Goal: Complete application form: Complete application form

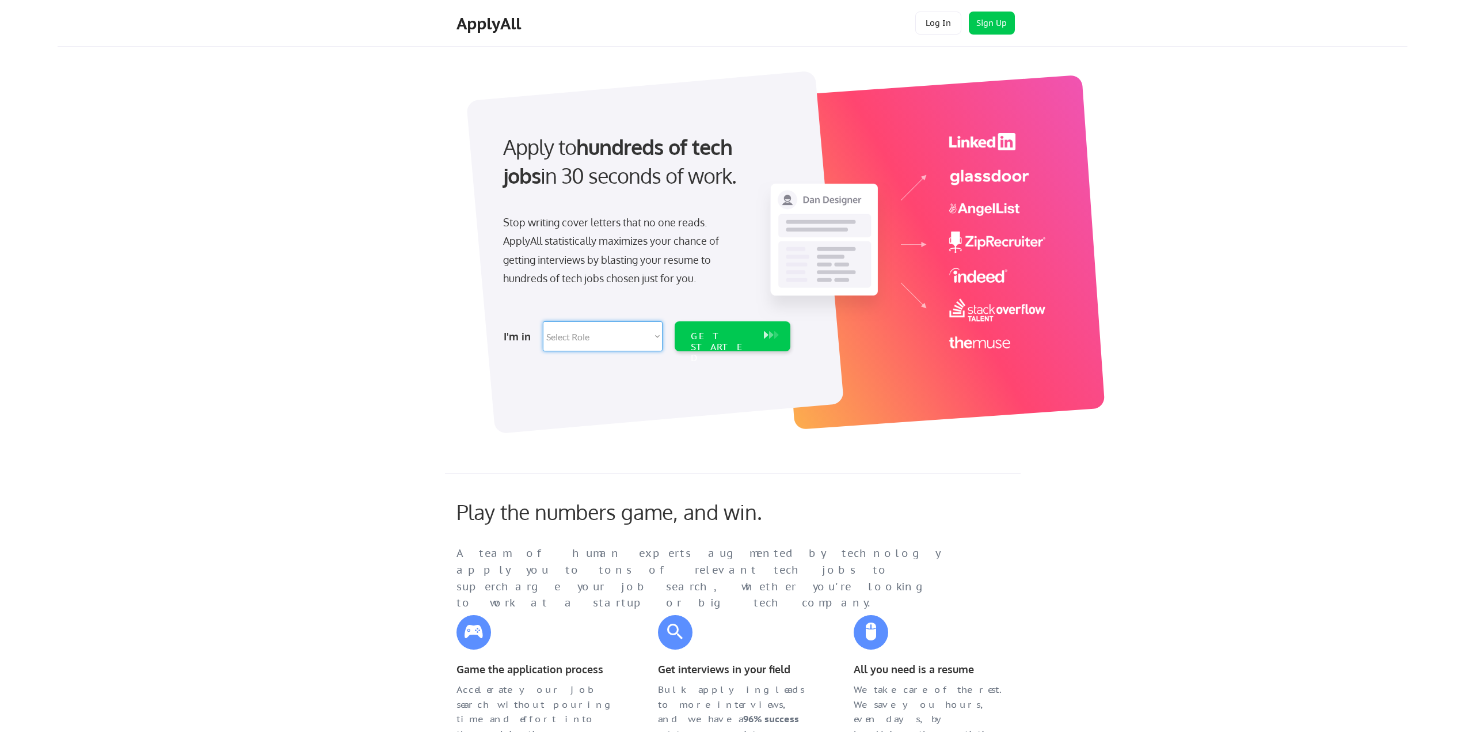
click at [632, 341] on select "Select Role Software Engineering Product Management Customer Success Sales UI/U…" at bounding box center [603, 336] width 120 height 30
select select ""technical_project_program_mgmt""
click at [543, 321] on select "Select Role Software Engineering Product Management Customer Success Sales UI/U…" at bounding box center [603, 336] width 120 height 30
select select ""technical_project_program_mgmt""
click at [720, 341] on div "GET STARTED" at bounding box center [722, 346] width 62 height 33
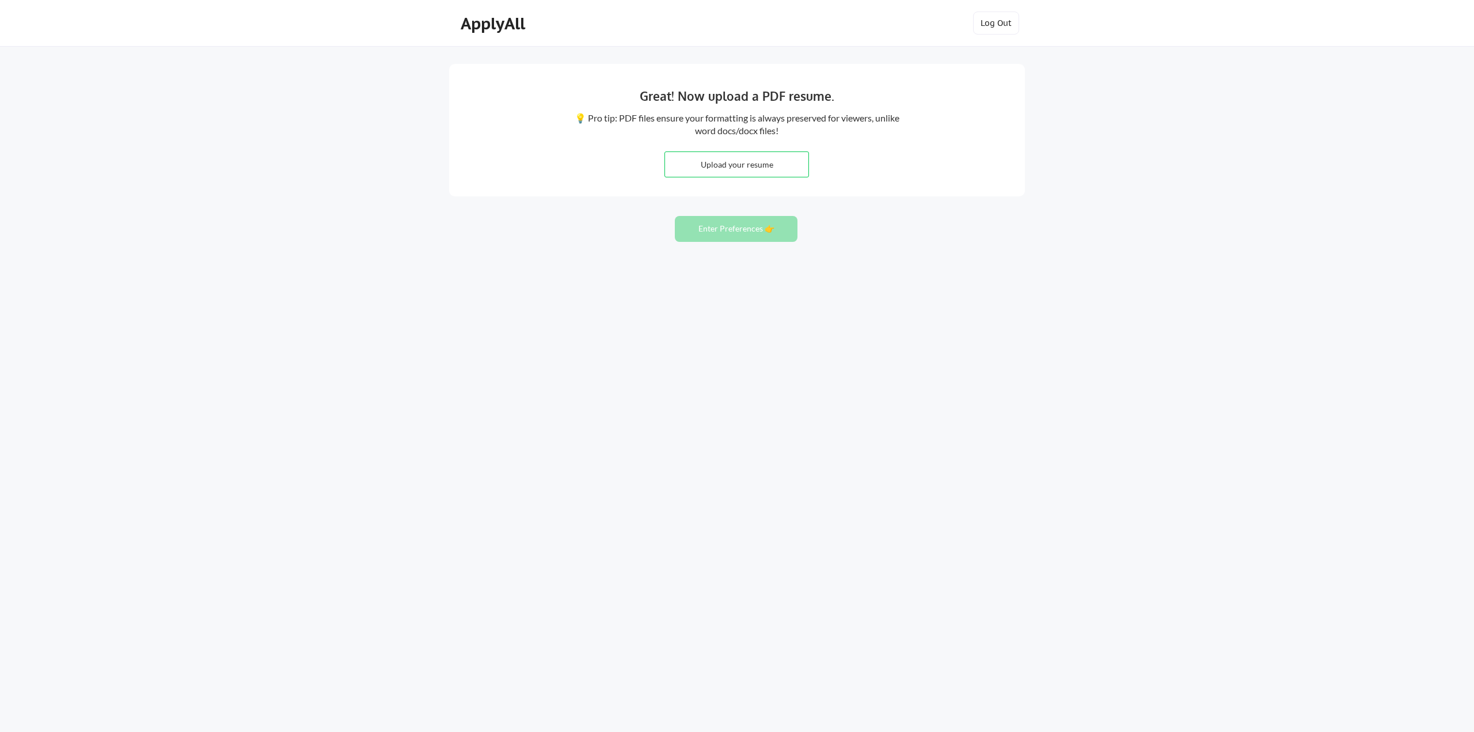
click at [776, 173] on input "file" at bounding box center [736, 164] width 143 height 25
type input "C:\fakepath\[PERSON_NAME] Resume [DATE].docx"
click at [776, 234] on button "Enter Preferences 👉" at bounding box center [736, 229] width 123 height 26
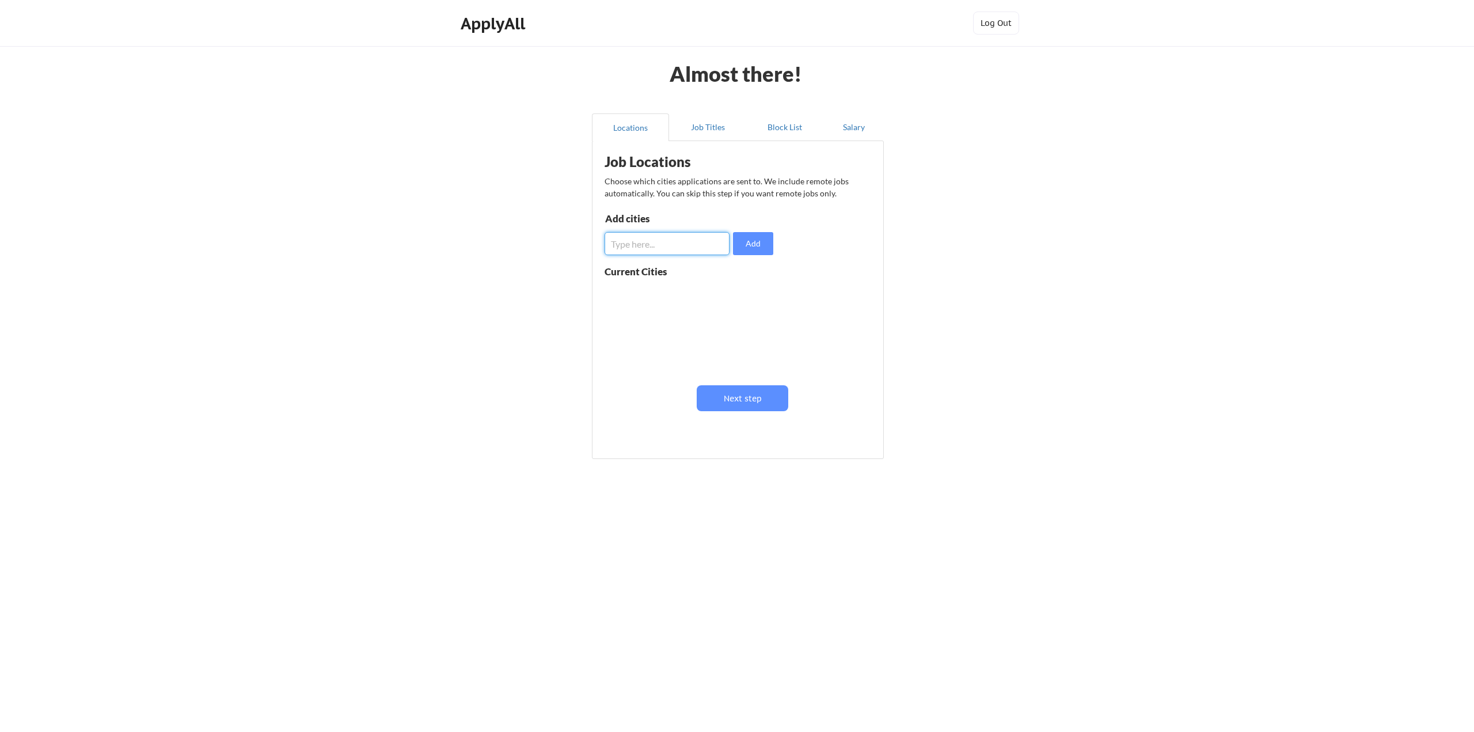
click at [690, 240] on input "input" at bounding box center [667, 243] width 125 height 23
type input "New York City"
click at [744, 255] on div "Job Locations Choose which cities applications are sent to. We include remote j…" at bounding box center [740, 296] width 284 height 298
click at [748, 248] on button "Add" at bounding box center [753, 243] width 40 height 23
click at [678, 250] on input "input" at bounding box center [667, 243] width 125 height 23
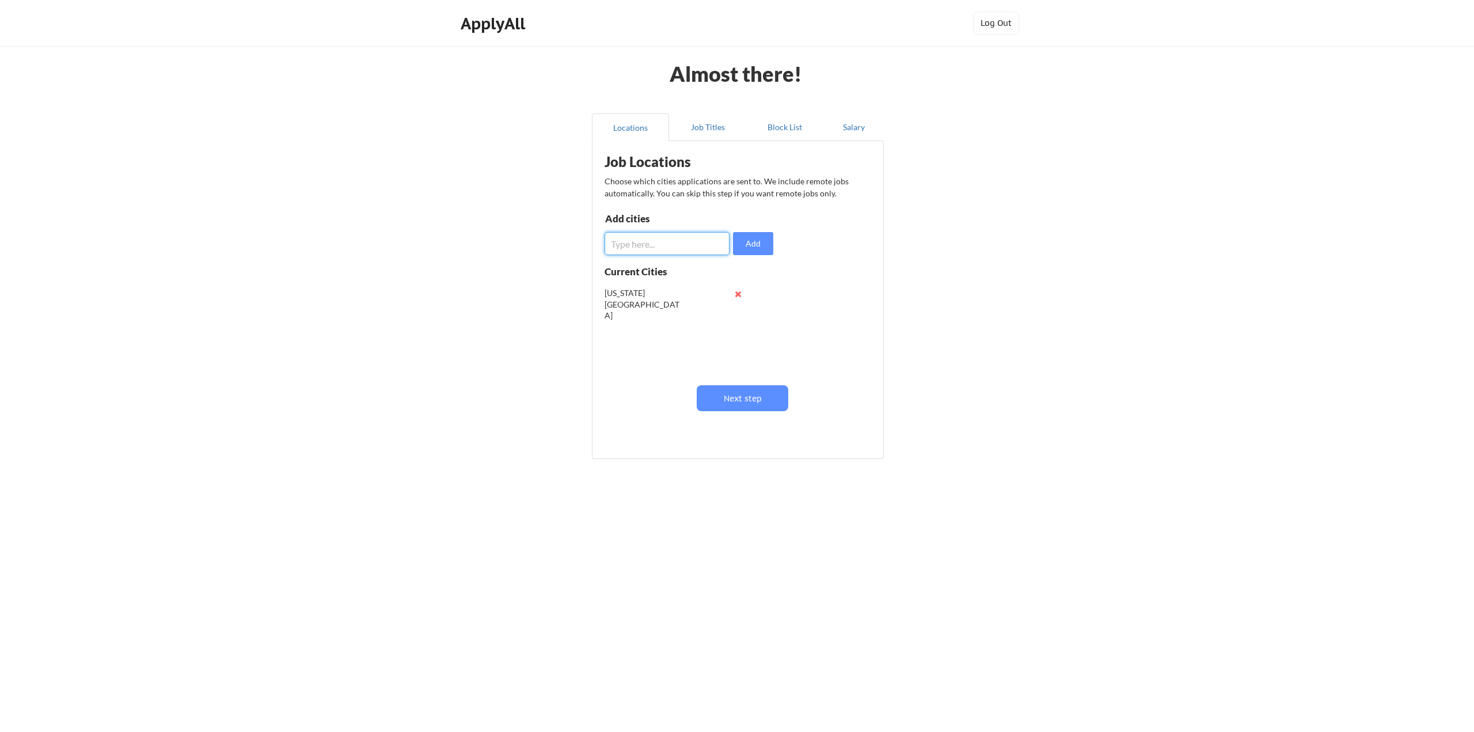
click at [682, 248] on input "input" at bounding box center [667, 243] width 125 height 23
click at [724, 125] on button "Job Titles" at bounding box center [707, 127] width 77 height 28
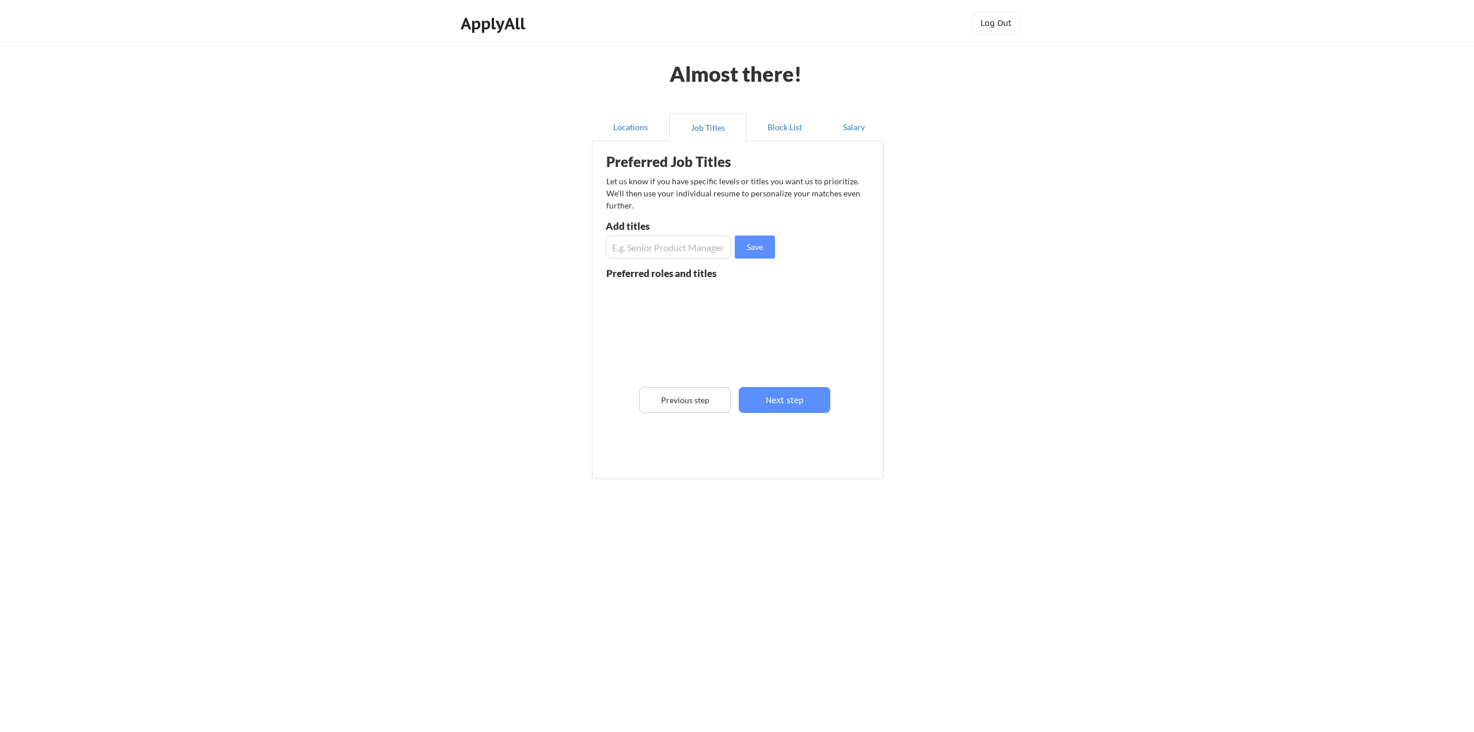
click at [705, 241] on input "input" at bounding box center [669, 246] width 126 height 23
type input "Project Manager"
click at [755, 251] on button "Save" at bounding box center [755, 246] width 40 height 23
click at [636, 139] on button "Locations" at bounding box center [630, 127] width 77 height 28
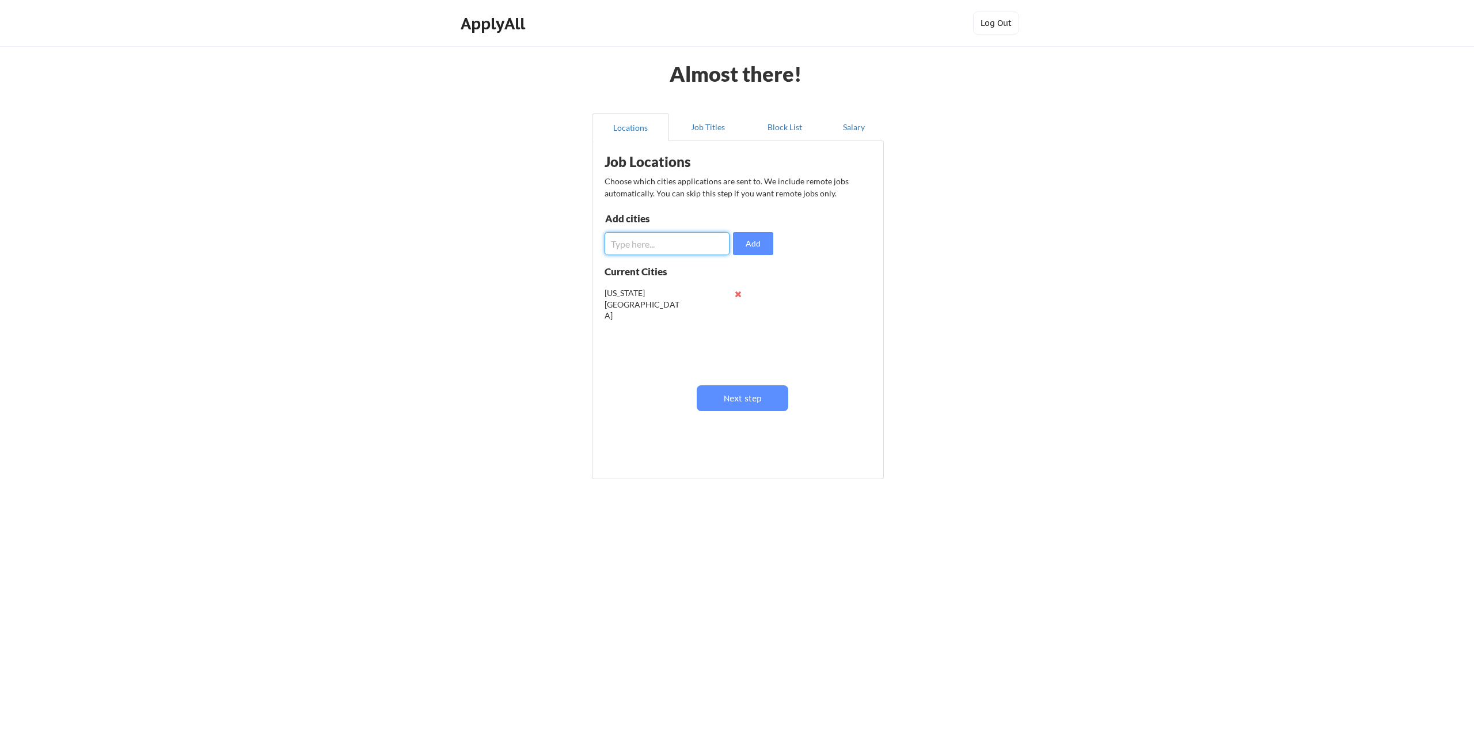
click at [633, 241] on input "input" at bounding box center [667, 243] width 125 height 23
type input "W"
type input "New Jersey"
click at [757, 237] on button "Add" at bounding box center [753, 243] width 40 height 23
click at [652, 260] on div "Job Locations Choose which cities applications are sent to. We include remote j…" at bounding box center [740, 296] width 284 height 298
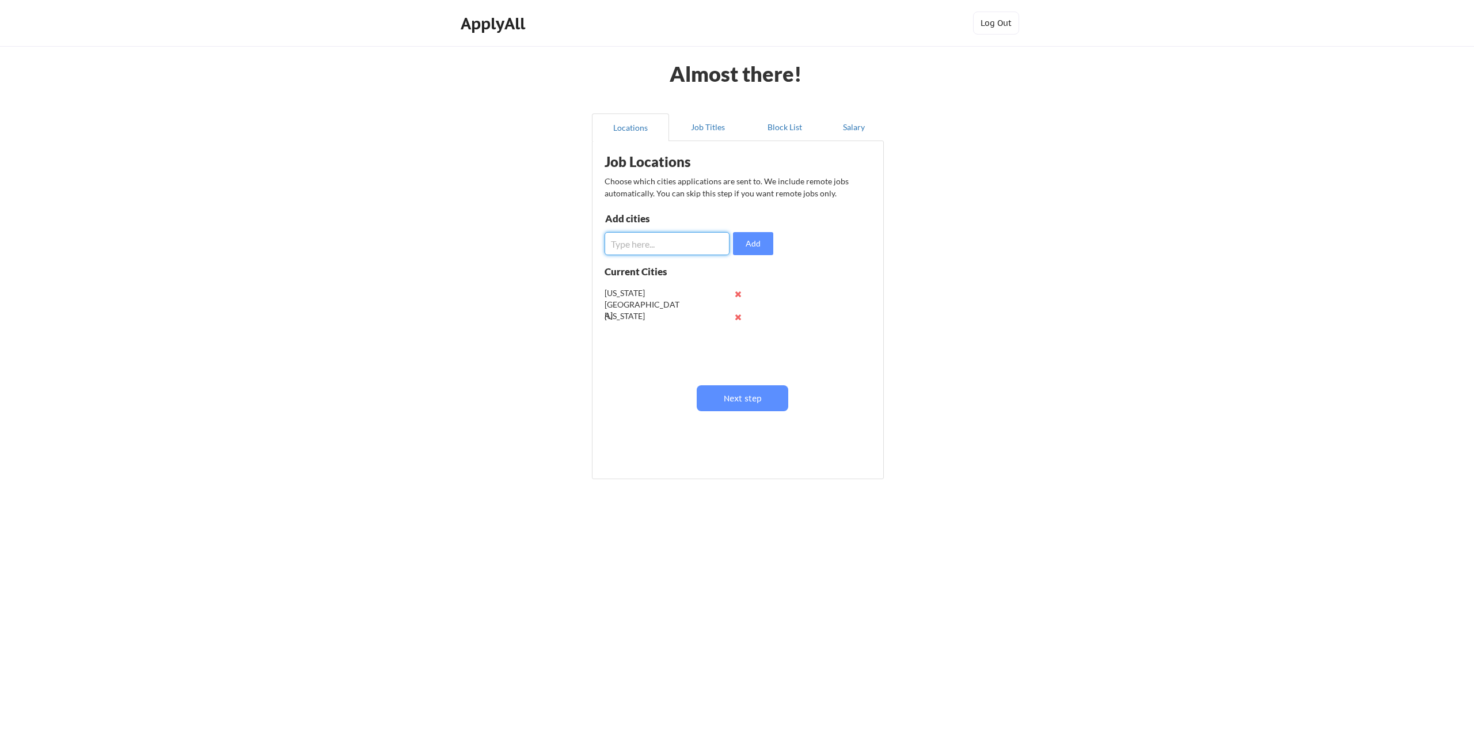
click at [656, 254] on input "input" at bounding box center [667, 243] width 125 height 23
type input "Wayne"
click at [754, 242] on button "Add" at bounding box center [753, 243] width 40 height 23
click at [686, 248] on input "input" at bounding box center [667, 243] width 125 height 23
click at [624, 244] on input "input" at bounding box center [667, 243] width 125 height 23
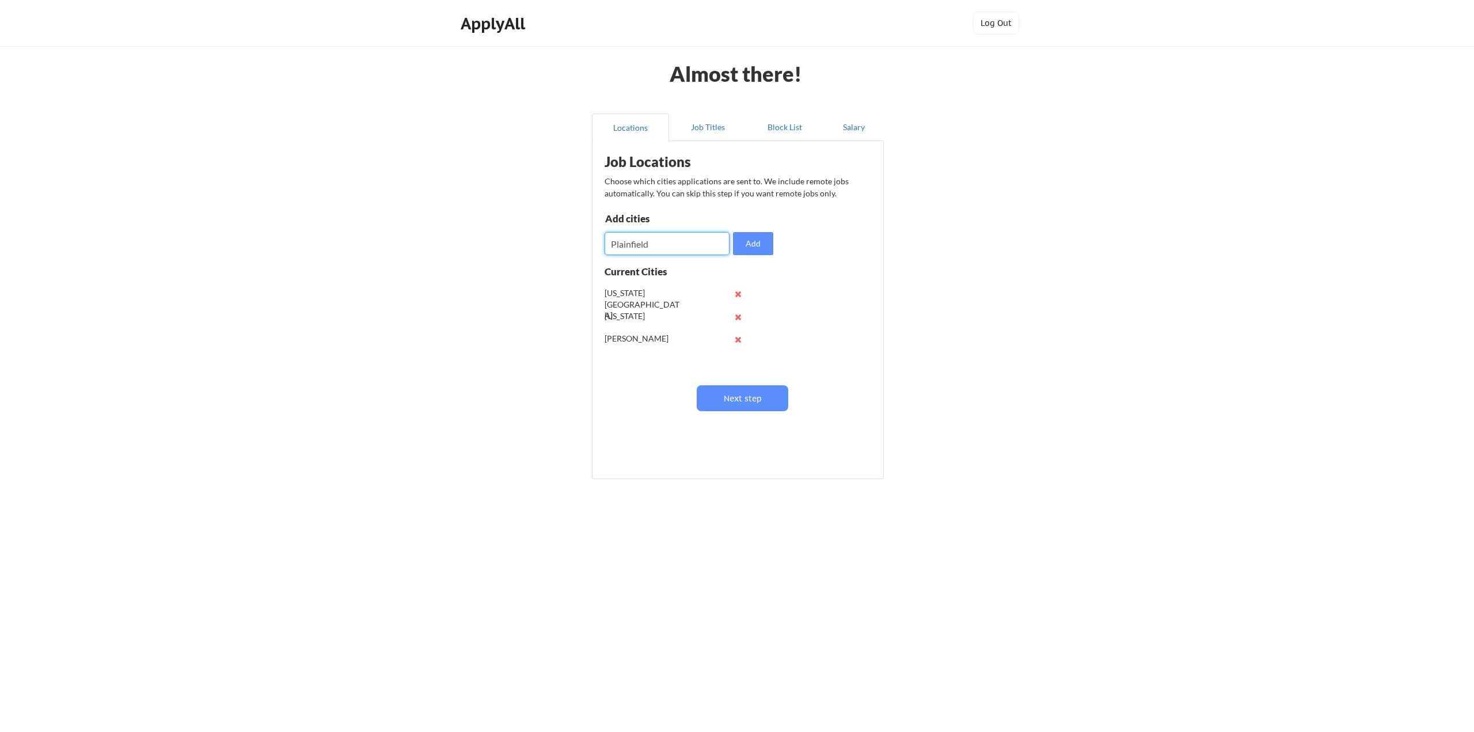
type input "Plainfield"
click at [747, 250] on button "Add" at bounding box center [753, 243] width 40 height 23
click at [686, 248] on input "input" at bounding box center [667, 243] width 125 height 23
type input "fairfield"
drag, startPoint x: 760, startPoint y: 248, endPoint x: 717, endPoint y: 244, distance: 43.4
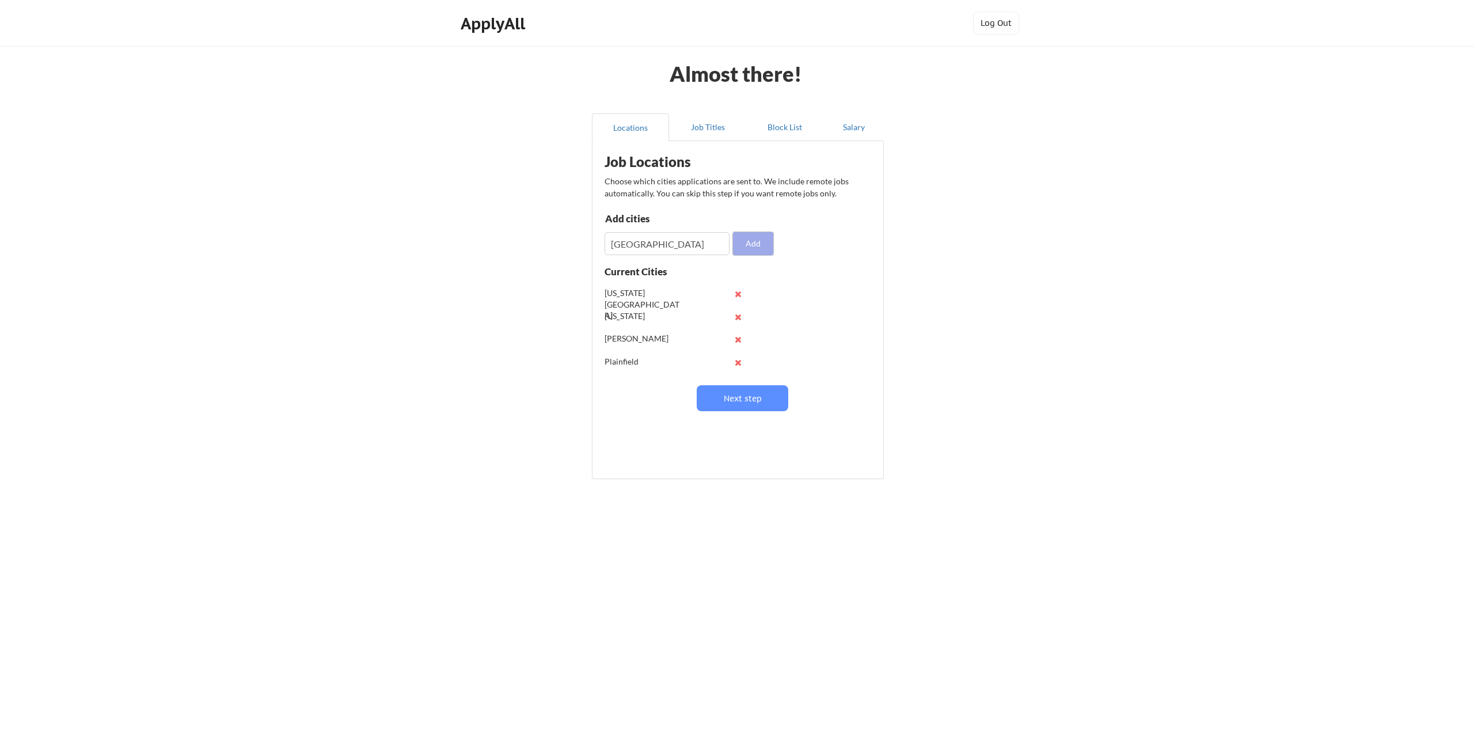
click at [757, 248] on button "Add" at bounding box center [753, 243] width 40 height 23
click at [690, 242] on input "input" at bounding box center [667, 243] width 125 height 23
click at [647, 244] on input "input" at bounding box center [667, 243] width 125 height 23
click at [699, 244] on input "input" at bounding box center [667, 243] width 125 height 23
type input "Berkley Heights"
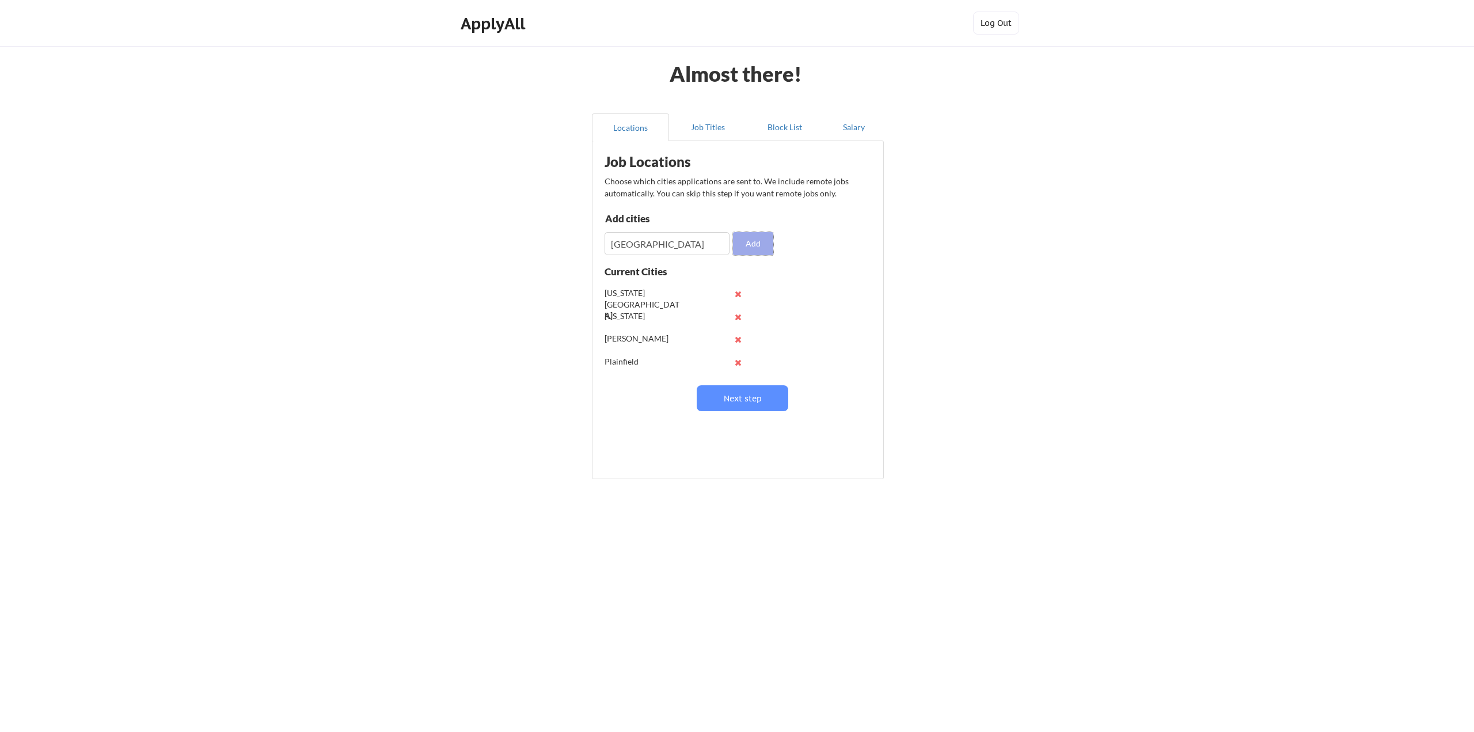
click at [740, 243] on button "Add" at bounding box center [753, 243] width 40 height 23
click at [711, 243] on input "input" at bounding box center [667, 243] width 125 height 23
click at [736, 398] on button "Next step" at bounding box center [743, 398] width 92 height 26
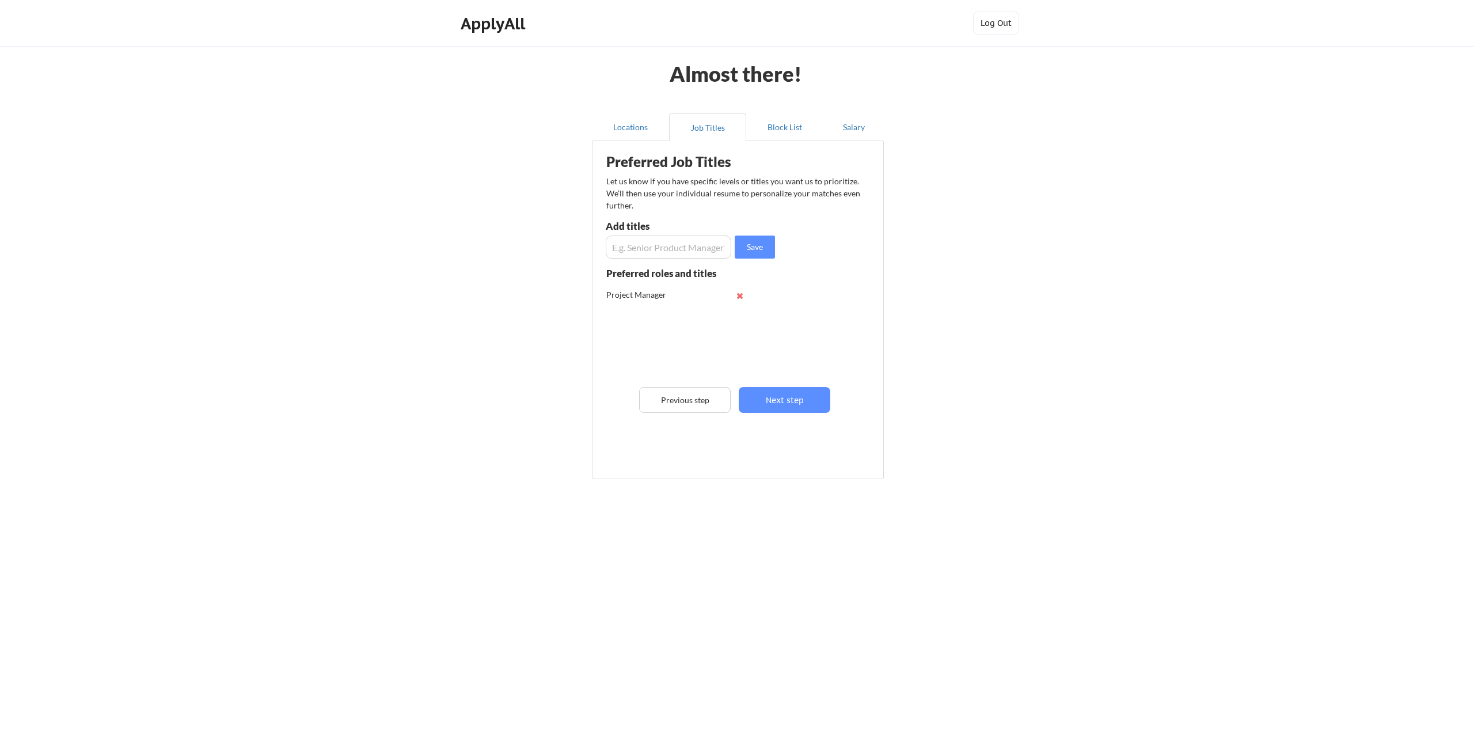
click at [664, 254] on input "input" at bounding box center [669, 246] width 126 height 23
type input "S"
click at [686, 248] on input "input" at bounding box center [669, 246] width 126 height 23
type input "Senior Project Manager"
click at [773, 255] on button "Save" at bounding box center [755, 246] width 40 height 23
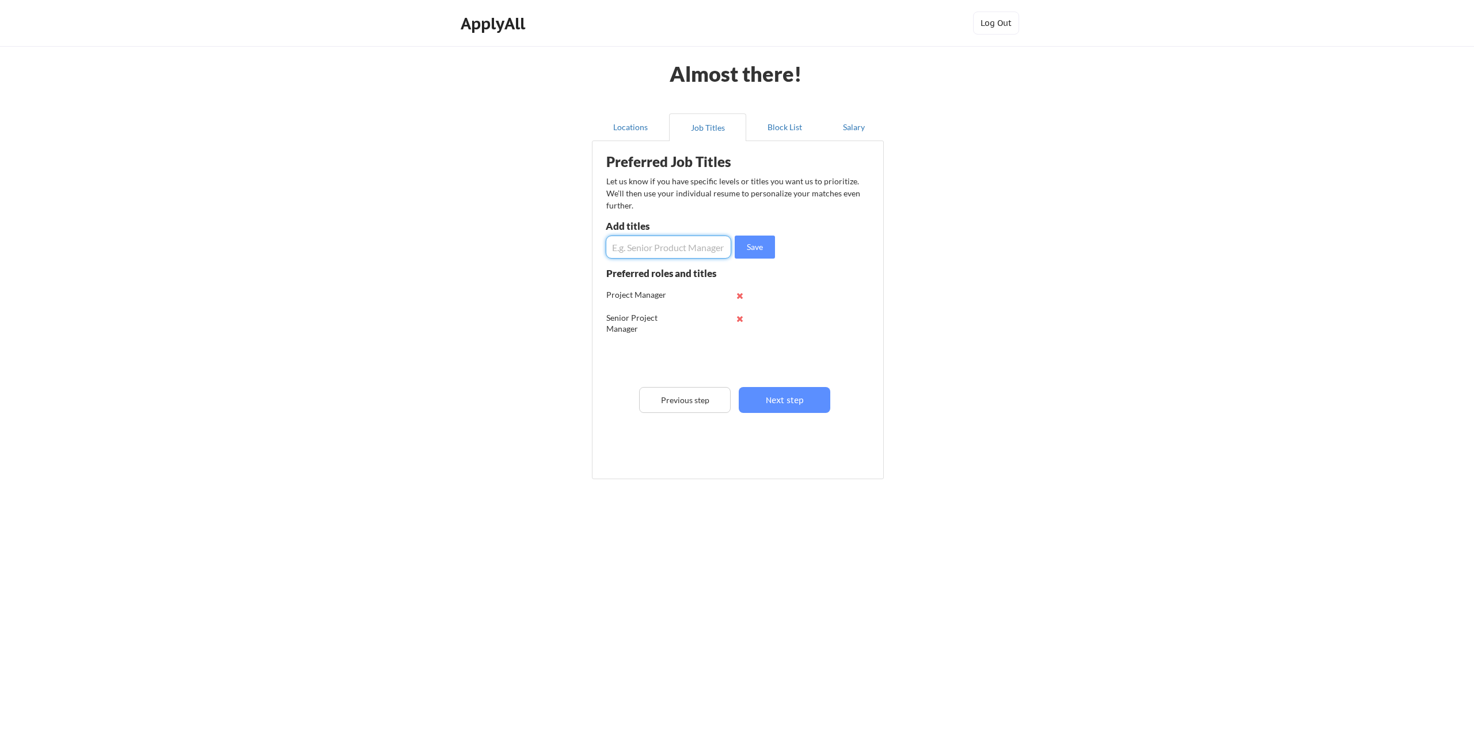
click at [691, 250] on input "input" at bounding box center [669, 246] width 126 height 23
type input "IT Project Manager"
click at [758, 256] on button "Save" at bounding box center [755, 246] width 40 height 23
click at [662, 246] on input "input" at bounding box center [669, 246] width 126 height 23
type input "Senior IT Project Manager"
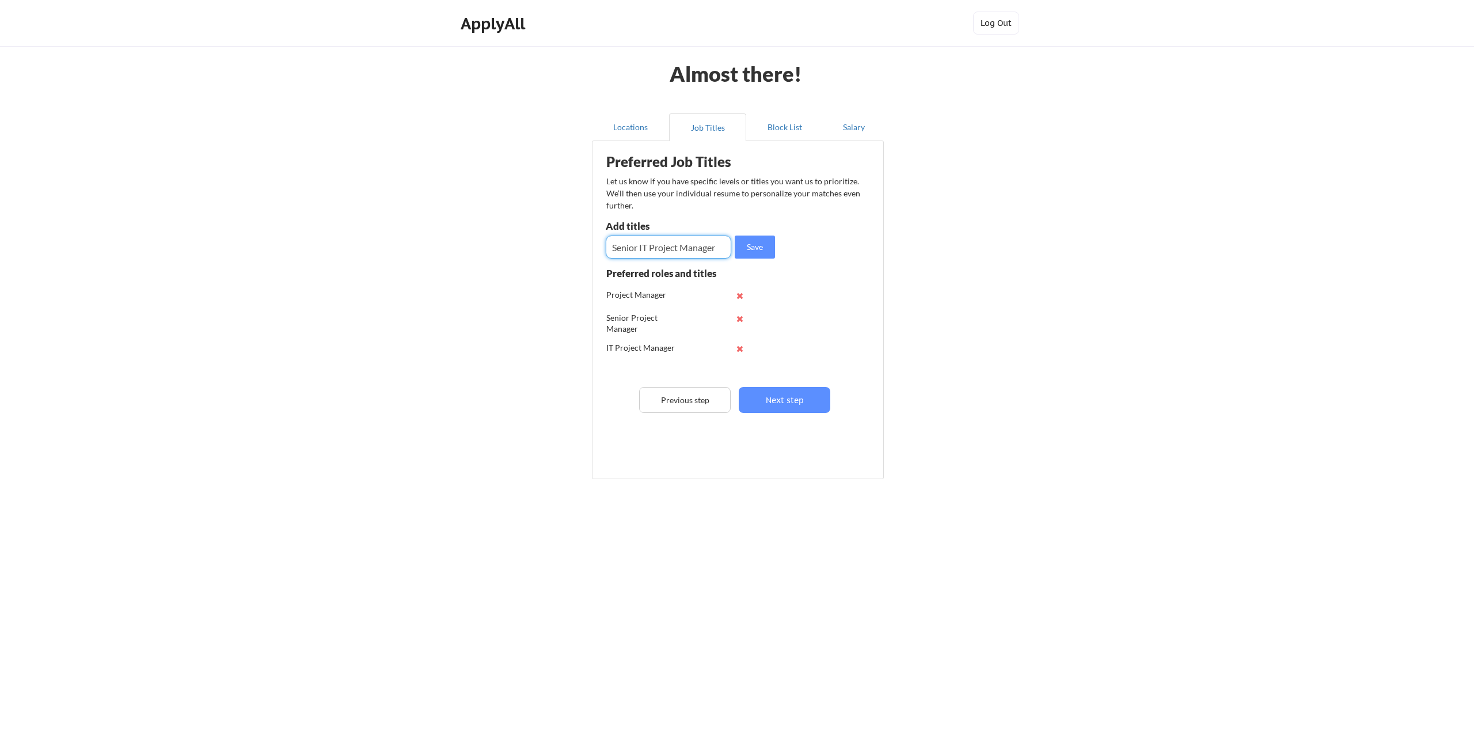
click at [762, 256] on button "Save" at bounding box center [755, 246] width 40 height 23
click at [673, 253] on input "input" at bounding box center [669, 246] width 126 height 23
click at [775, 120] on button "Block List" at bounding box center [784, 127] width 77 height 28
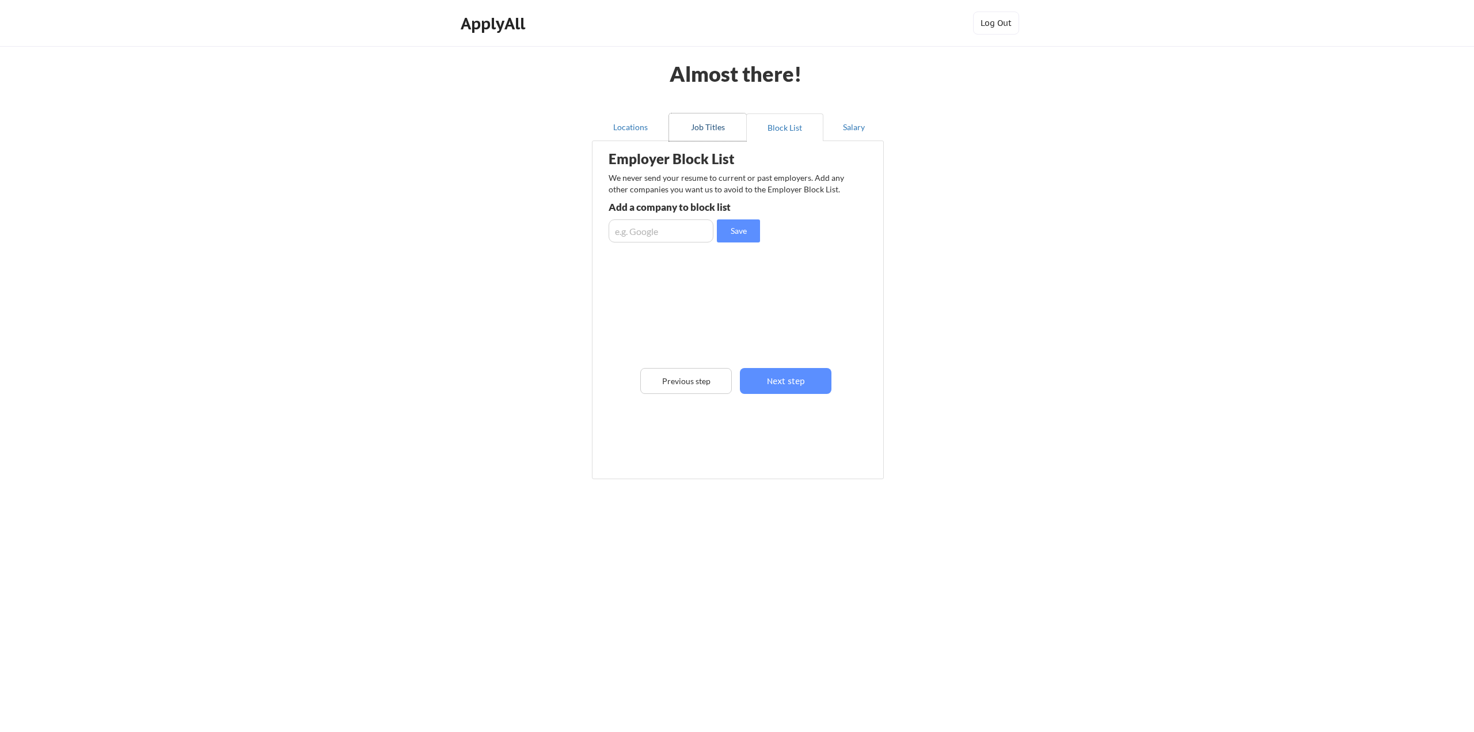
click at [723, 135] on button "Job Titles" at bounding box center [707, 127] width 77 height 28
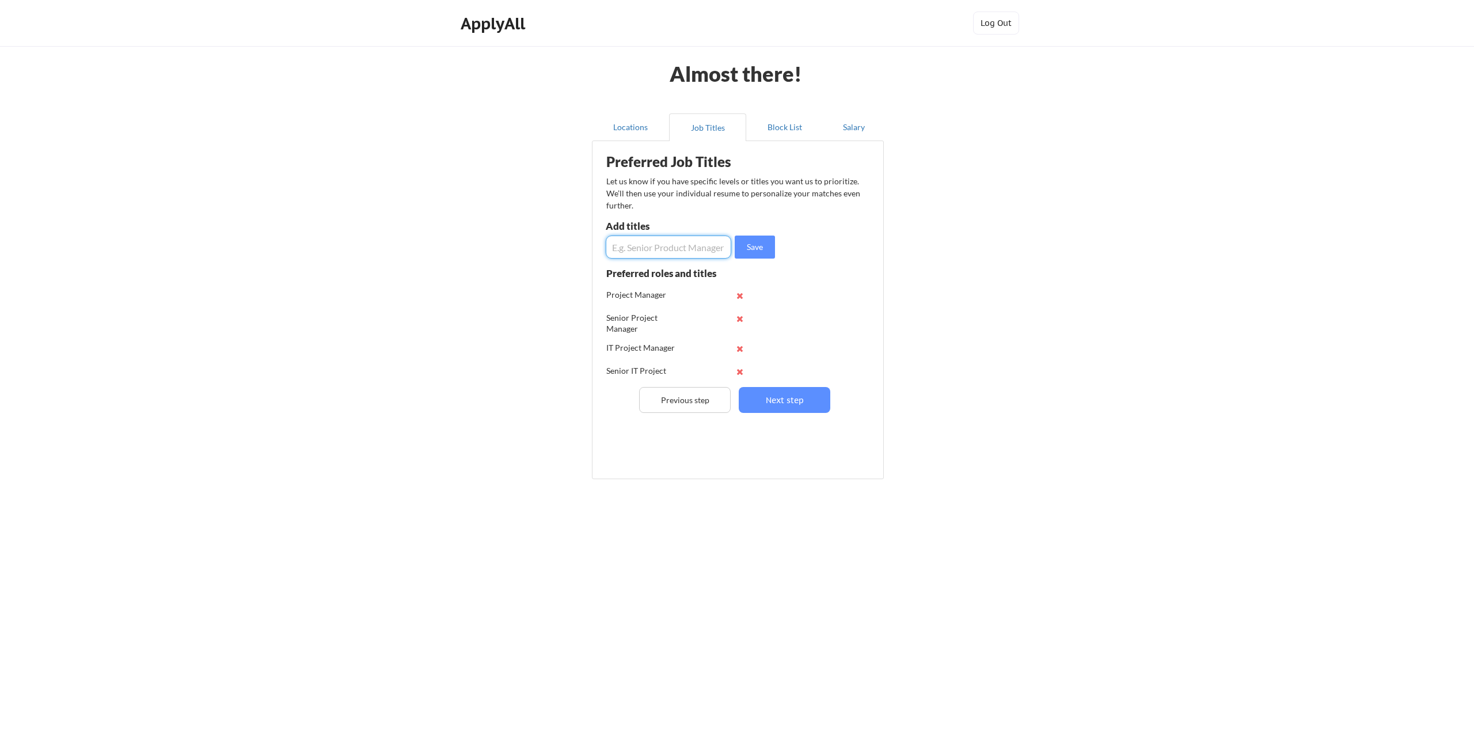
click at [640, 244] on input "input" at bounding box center [669, 246] width 126 height 23
click at [792, 398] on button "Next step" at bounding box center [785, 400] width 92 height 26
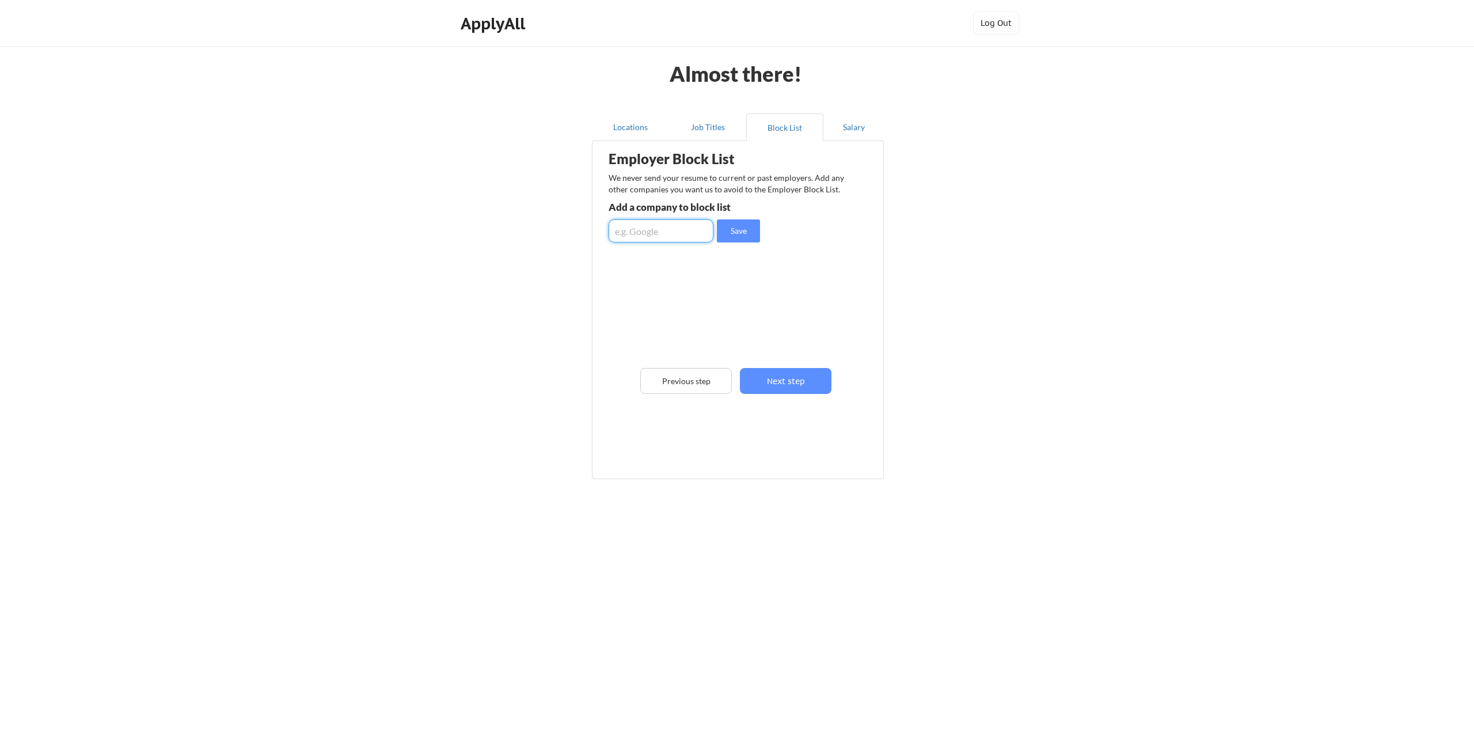
click at [653, 224] on input "input" at bounding box center [661, 230] width 105 height 23
click at [796, 379] on button "Next step" at bounding box center [786, 381] width 92 height 26
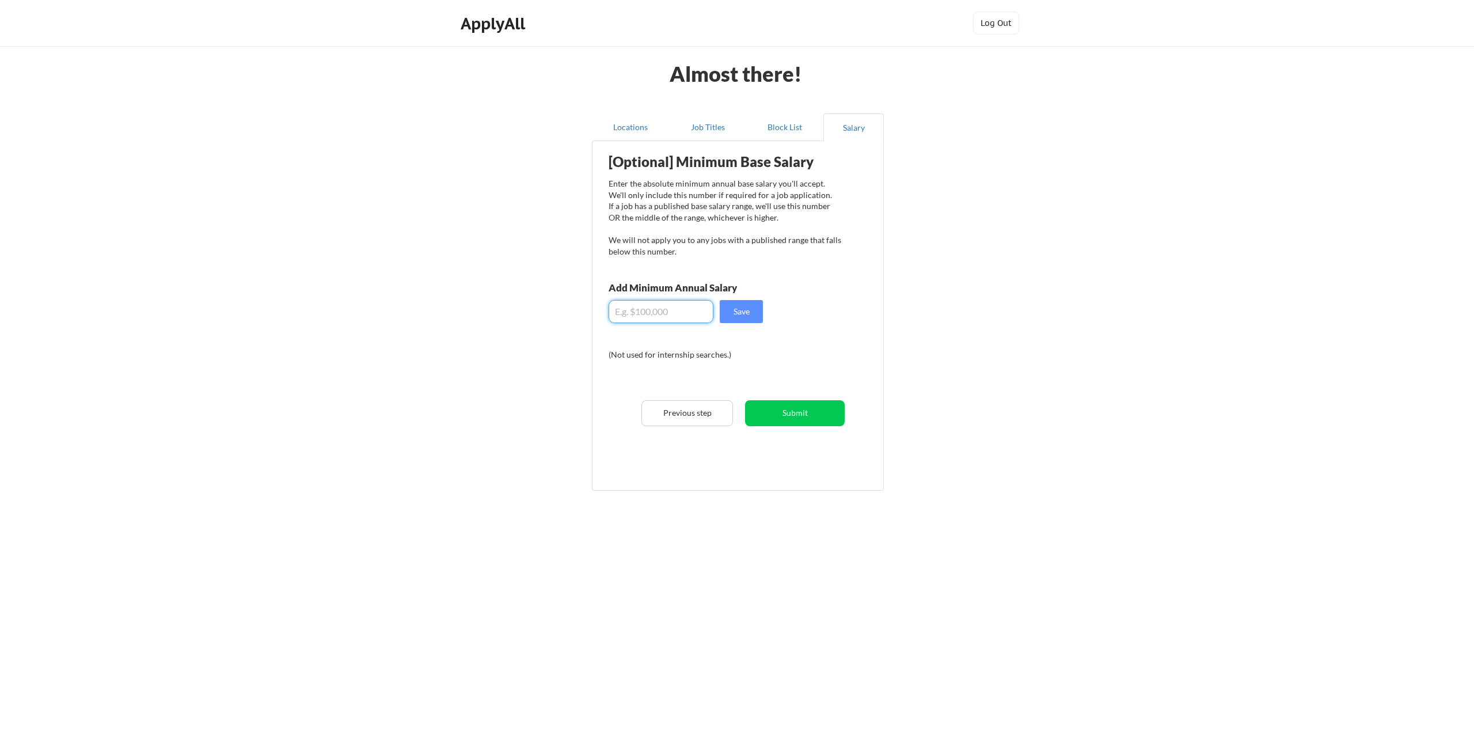
click at [682, 313] on input "input" at bounding box center [661, 311] width 105 height 23
type input "$100,000"
drag, startPoint x: 759, startPoint y: 320, endPoint x: 739, endPoint y: 321, distance: 20.8
click at [758, 320] on button "Save" at bounding box center [741, 311] width 43 height 23
click at [787, 413] on button "Submit" at bounding box center [795, 413] width 100 height 26
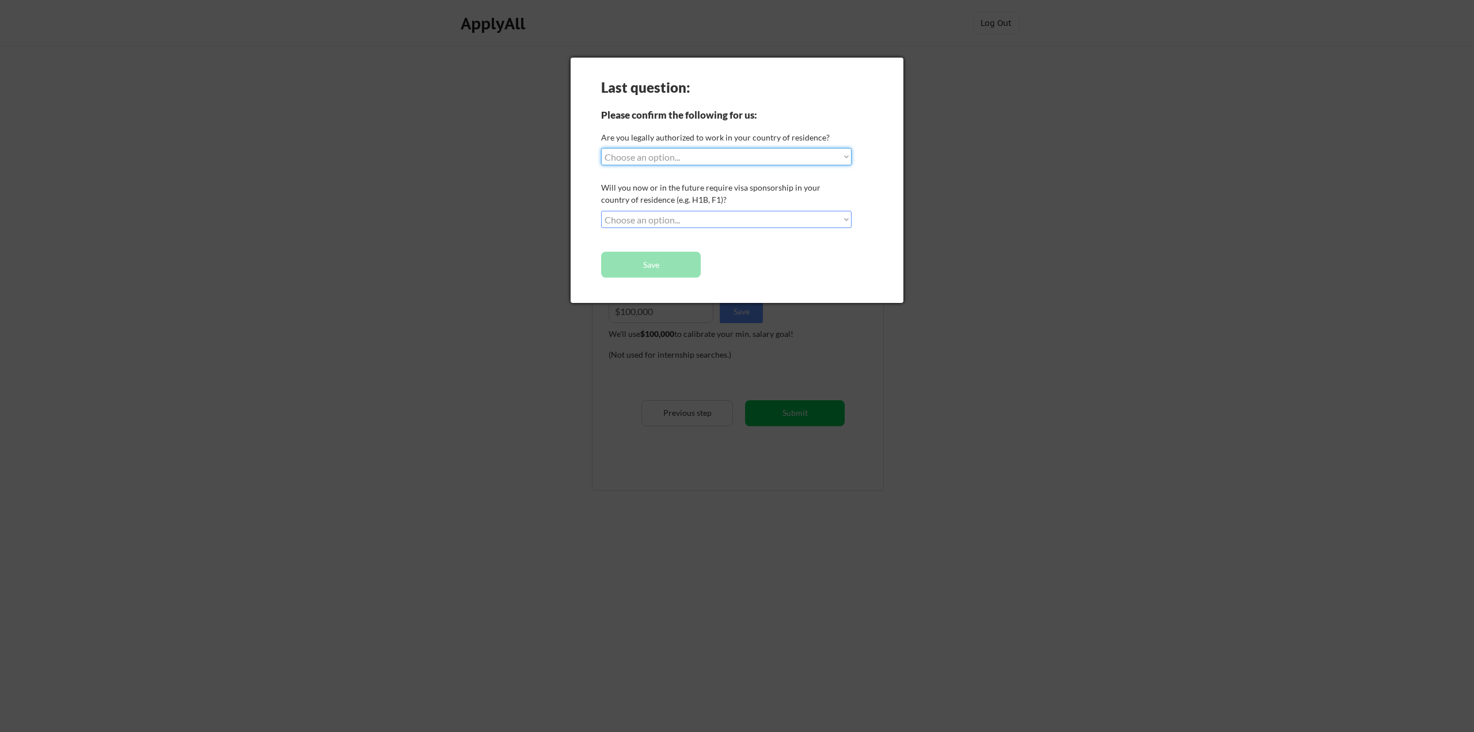
click at [727, 158] on select "Choose an option... Yes, I am a US Citizen Yes, I am a Canadian Citizen Yes, I …" at bounding box center [726, 156] width 250 height 17
select select ""yes__i_am_a_us_citizen""
click at [601, 148] on select "Choose an option... Yes, I am a US Citizen Yes, I am a Canadian Citizen Yes, I …" at bounding box center [726, 156] width 250 height 17
click at [727, 213] on select "Choose an option... No, I will not need sponsorship Yes, I will need sponsorship" at bounding box center [726, 219] width 250 height 17
select select ""no__i_will_not_need_sponsorship""
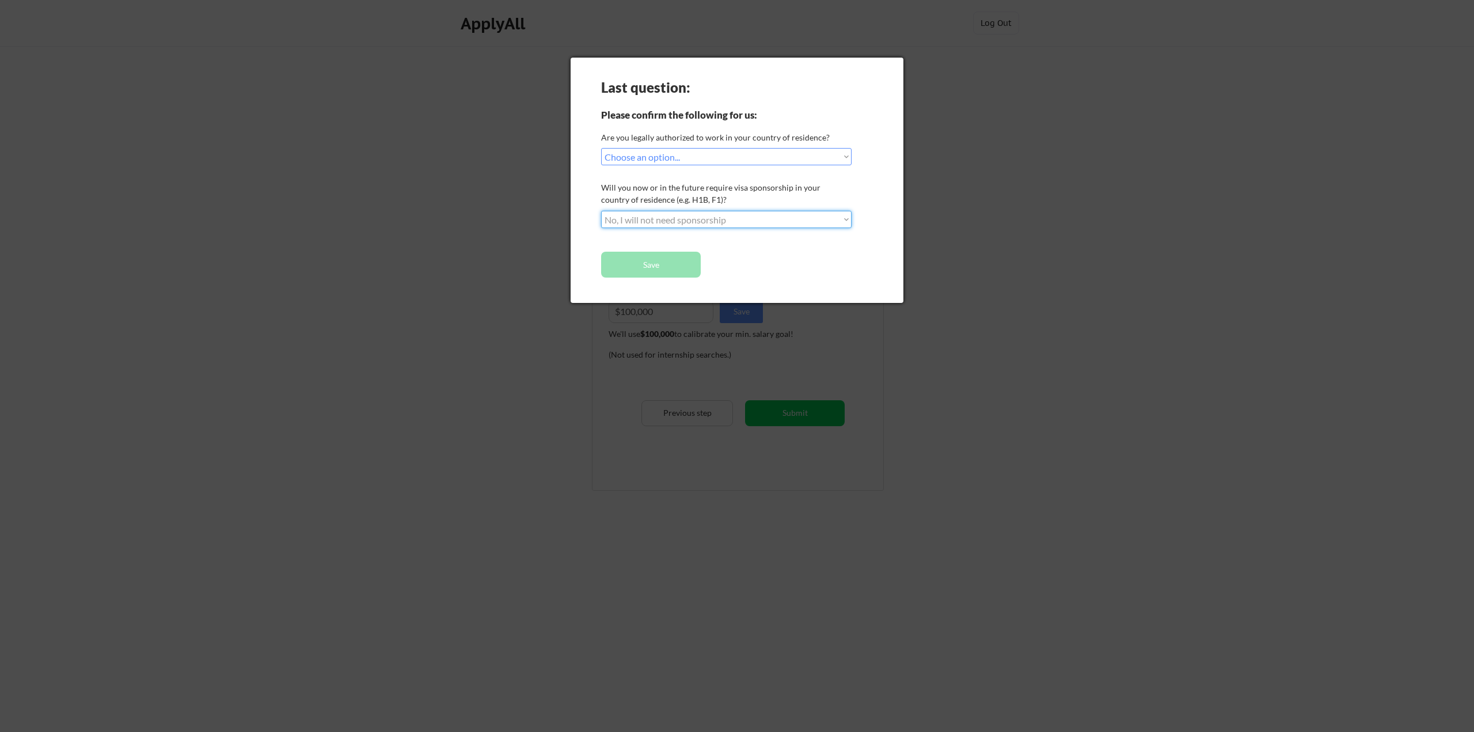
click at [601, 211] on select "Choose an option... No, I will not need sponsorship Yes, I will need sponsorship" at bounding box center [726, 219] width 250 height 17
click at [688, 268] on button "Save" at bounding box center [651, 265] width 100 height 26
